Goal: Task Accomplishment & Management: Manage account settings

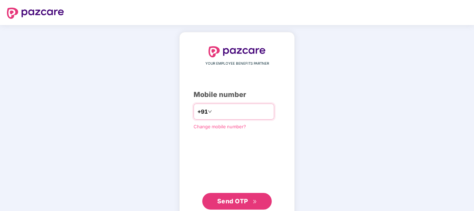
type input "**********"
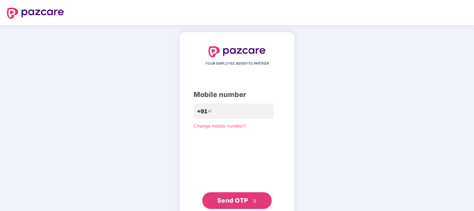
click at [220, 196] on button "Send OTP" at bounding box center [237, 200] width 70 height 17
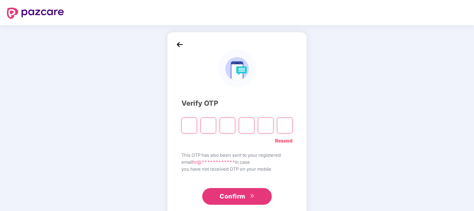
type input "*"
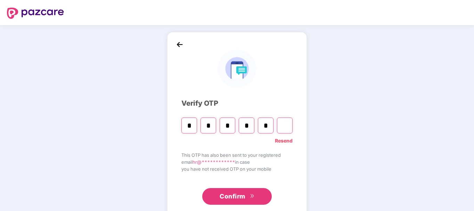
type input "*"
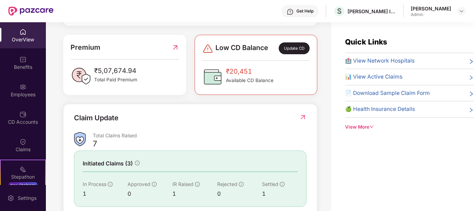
scroll to position [111, 0]
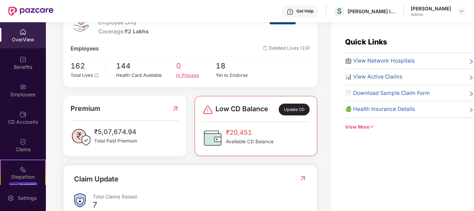
click at [212, 71] on span "0" at bounding box center [196, 65] width 40 height 11
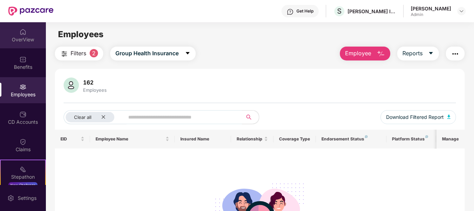
click at [19, 35] on img at bounding box center [22, 32] width 7 height 7
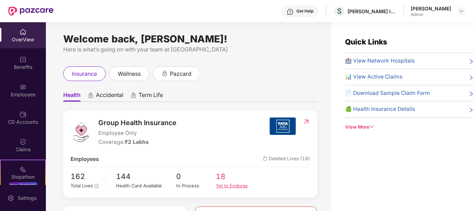
click at [218, 189] on div "Yet to Endorse" at bounding box center [236, 185] width 40 height 7
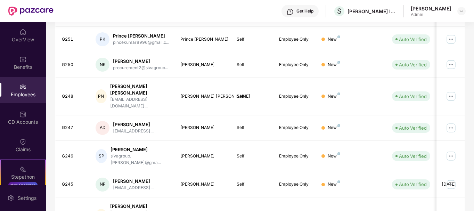
scroll to position [216, 0]
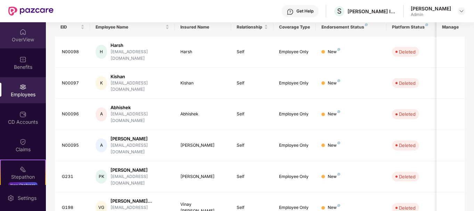
click at [15, 28] on div "OverView" at bounding box center [23, 35] width 46 height 26
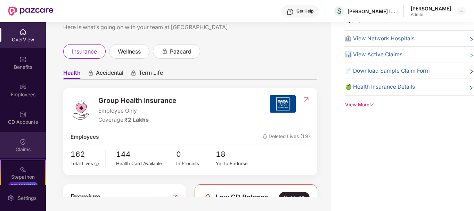
scroll to position [57, 0]
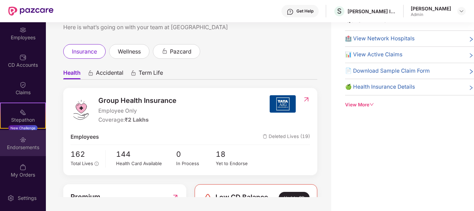
click at [29, 149] on div "Endorsements" at bounding box center [23, 147] width 46 height 7
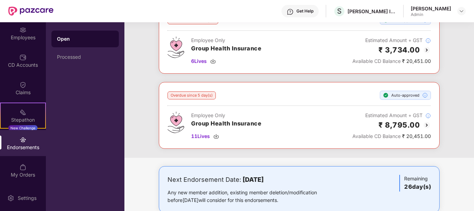
scroll to position [139, 0]
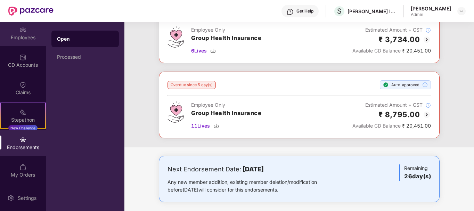
click at [22, 39] on div "Employees" at bounding box center [23, 37] width 46 height 7
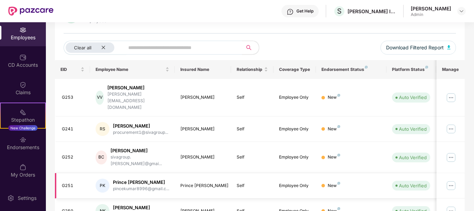
scroll to position [0, 0]
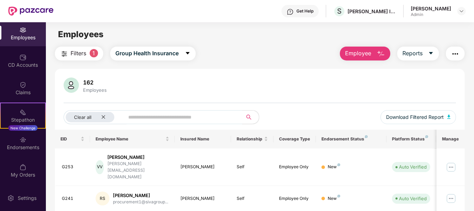
click at [137, 116] on input "text" at bounding box center [180, 117] width 105 height 10
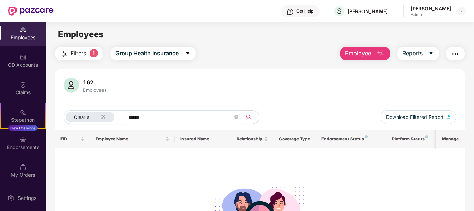
type input "*******"
drag, startPoint x: 235, startPoint y: 116, endPoint x: 204, endPoint y: 113, distance: 31.1
click at [235, 116] on icon "close-circle" at bounding box center [236, 117] width 4 height 4
click at [84, 50] on span "Filters" at bounding box center [79, 53] width 16 height 9
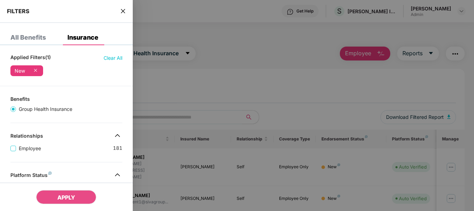
click at [65, 144] on div "Employee 181" at bounding box center [66, 145] width 112 height 13
click at [29, 145] on span "Employee" at bounding box center [30, 149] width 28 height 8
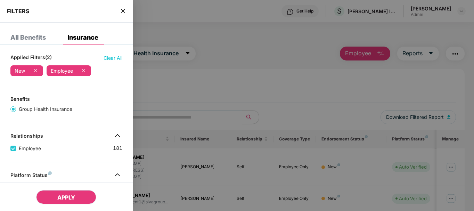
click at [62, 197] on span "APPLY" at bounding box center [66, 197] width 18 height 7
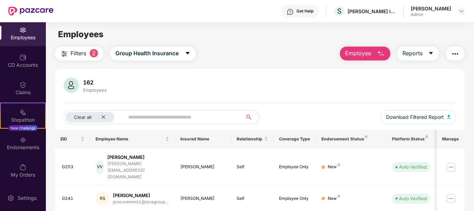
click at [148, 118] on input "text" at bounding box center [180, 117] width 105 height 10
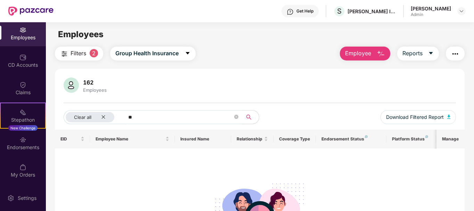
type input "*"
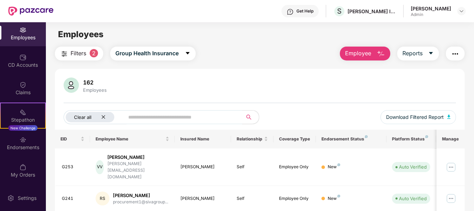
click at [105, 118] on icon "close" at bounding box center [103, 117] width 5 height 5
click at [129, 117] on input "text" at bounding box center [169, 117] width 125 height 10
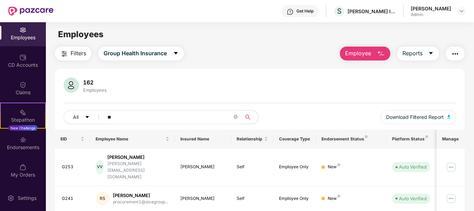
type input "*"
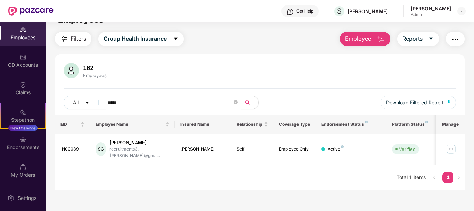
scroll to position [22, 0]
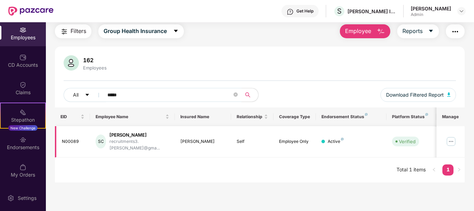
type input "*****"
click at [455, 141] on img at bounding box center [451, 141] width 11 height 11
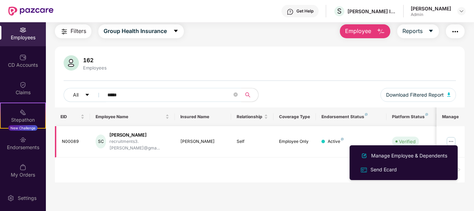
click at [453, 140] on img at bounding box center [451, 141] width 11 height 11
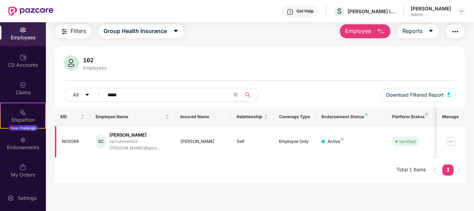
click at [453, 140] on img at bounding box center [451, 141] width 11 height 11
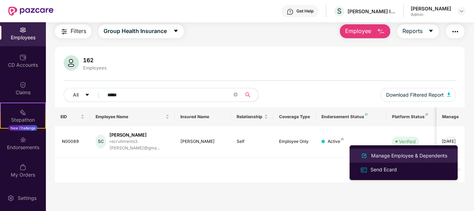
click at [403, 162] on li "Manage Employee & Dependents" at bounding box center [404, 156] width 108 height 14
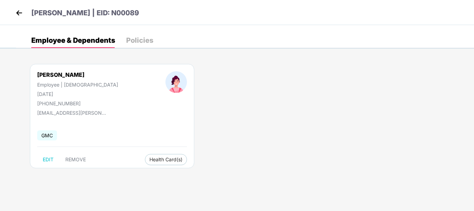
click at [18, 15] on img at bounding box center [19, 13] width 10 height 10
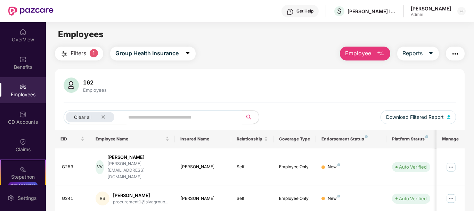
click at [166, 118] on input "text" at bounding box center [180, 117] width 105 height 10
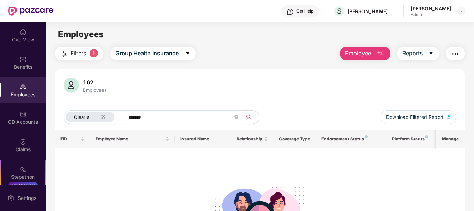
type input "*******"
click at [105, 117] on icon "close" at bounding box center [103, 117] width 5 height 5
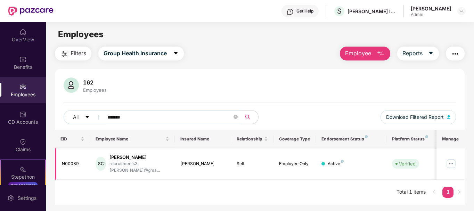
click at [452, 162] on img at bounding box center [451, 163] width 11 height 11
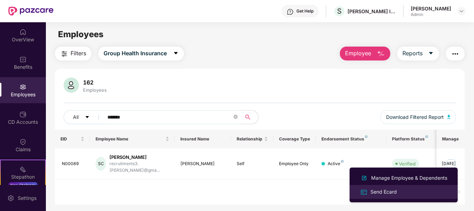
click at [403, 190] on div "Send Ecard" at bounding box center [404, 192] width 90 height 8
